Goal: Information Seeking & Learning: Learn about a topic

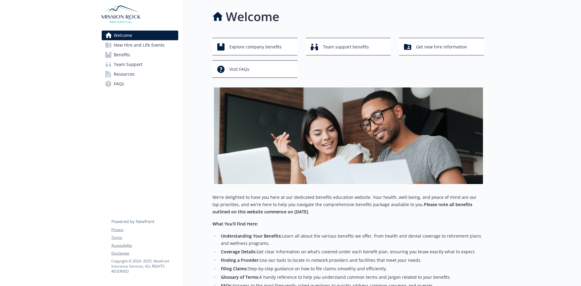
click at [120, 55] on span "Benefits" at bounding box center [122, 55] width 16 height 10
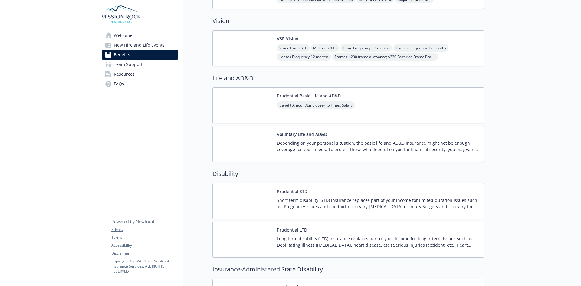
scroll to position [333, 0]
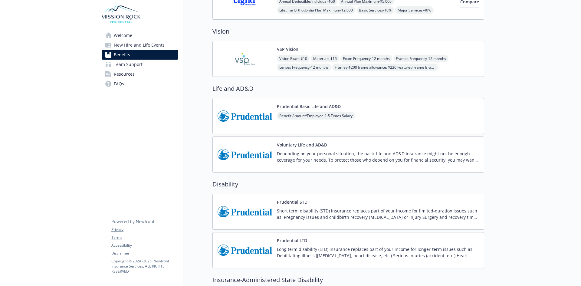
click at [422, 68] on span "Frames - $200 frame allowance; $220 Featured Frame Brands allowance; 20% saving…" at bounding box center [385, 68] width 106 height 8
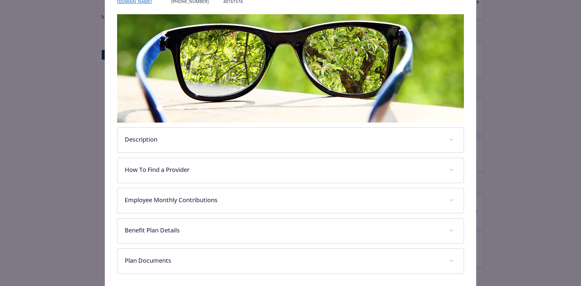
scroll to position [79, 0]
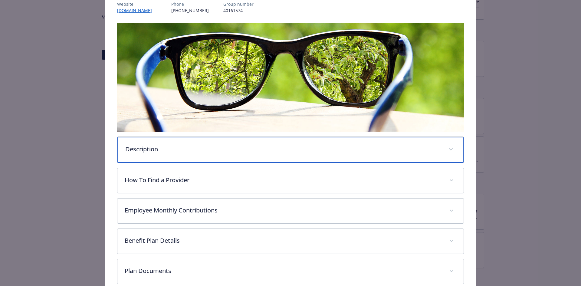
click at [152, 146] on p "Description" at bounding box center [283, 149] width 316 height 9
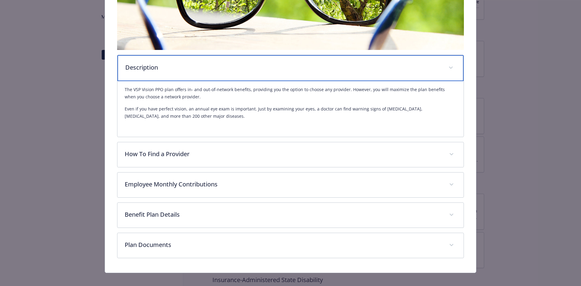
scroll to position [166, 0]
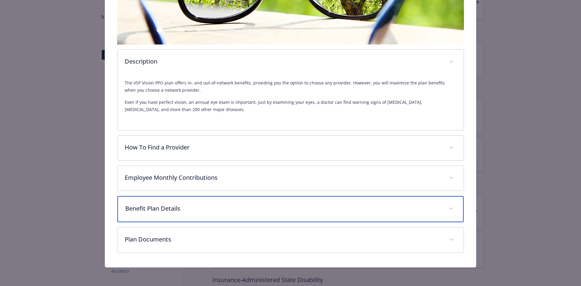
click at [162, 207] on p "Benefit Plan Details" at bounding box center [283, 208] width 316 height 9
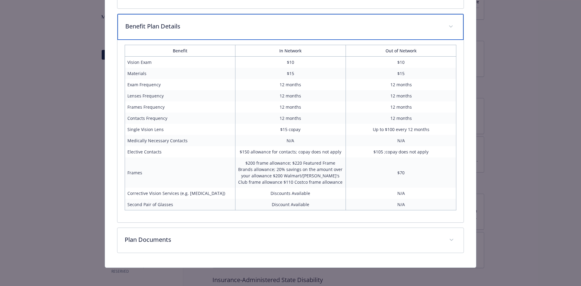
scroll to position [348, 0]
